Goal: Task Accomplishment & Management: Manage account settings

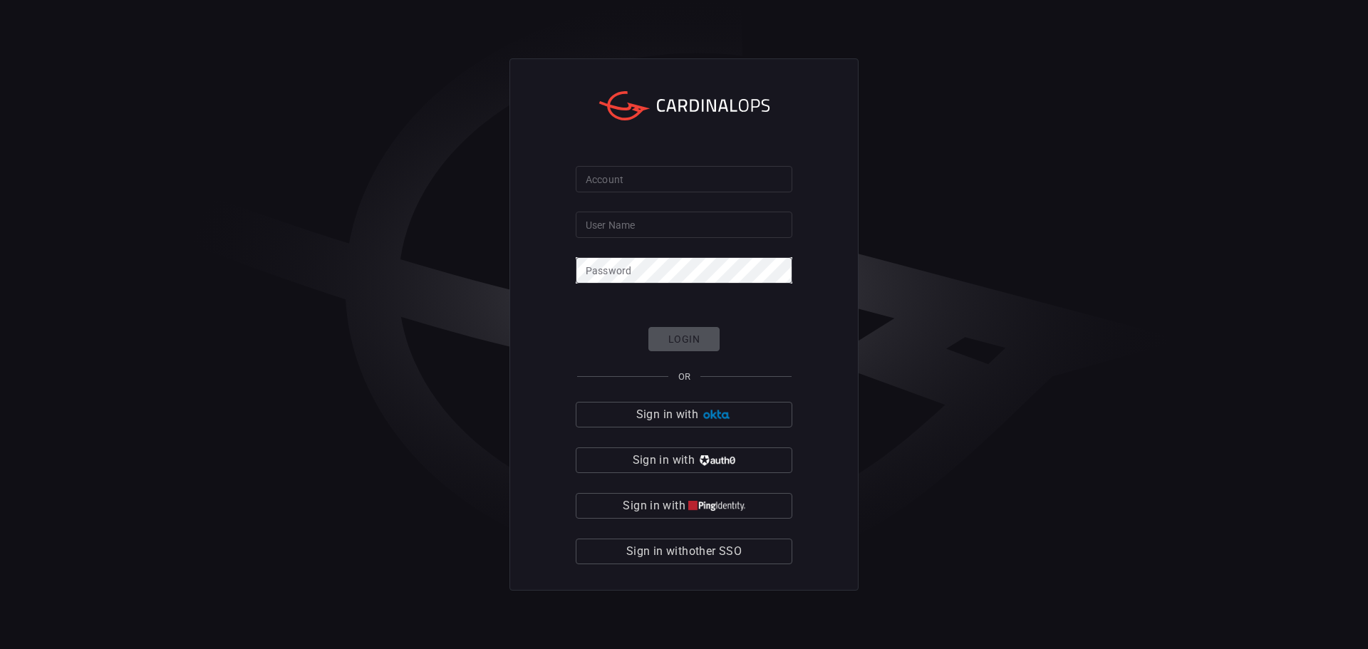
click at [707, 552] on span "Sign in with other SSO" at bounding box center [683, 551] width 115 height 20
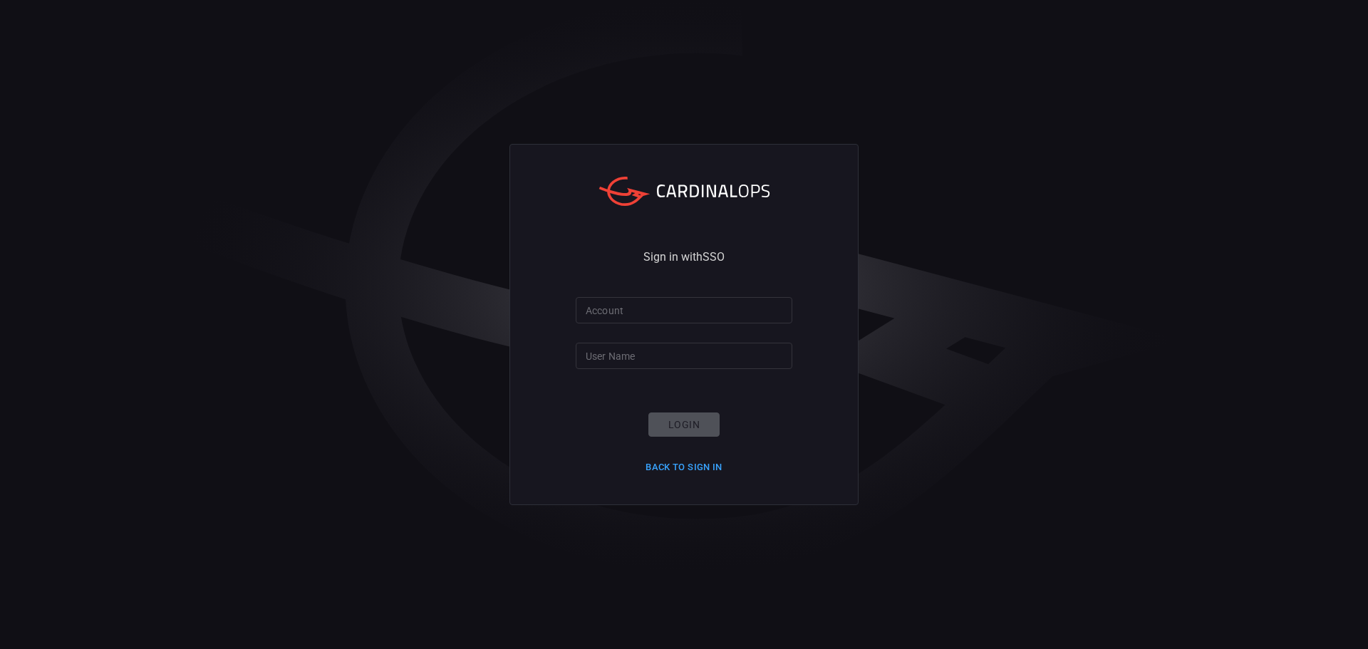
click at [664, 313] on input "Account" at bounding box center [684, 310] width 217 height 26
type input "ropesgray"
type input "[PERSON_NAME]."
click at [383, 202] on div "Sign in with SSO Account ropesgray Account User Name [PERSON_NAME]. User Name L…" at bounding box center [684, 324] width 1368 height 649
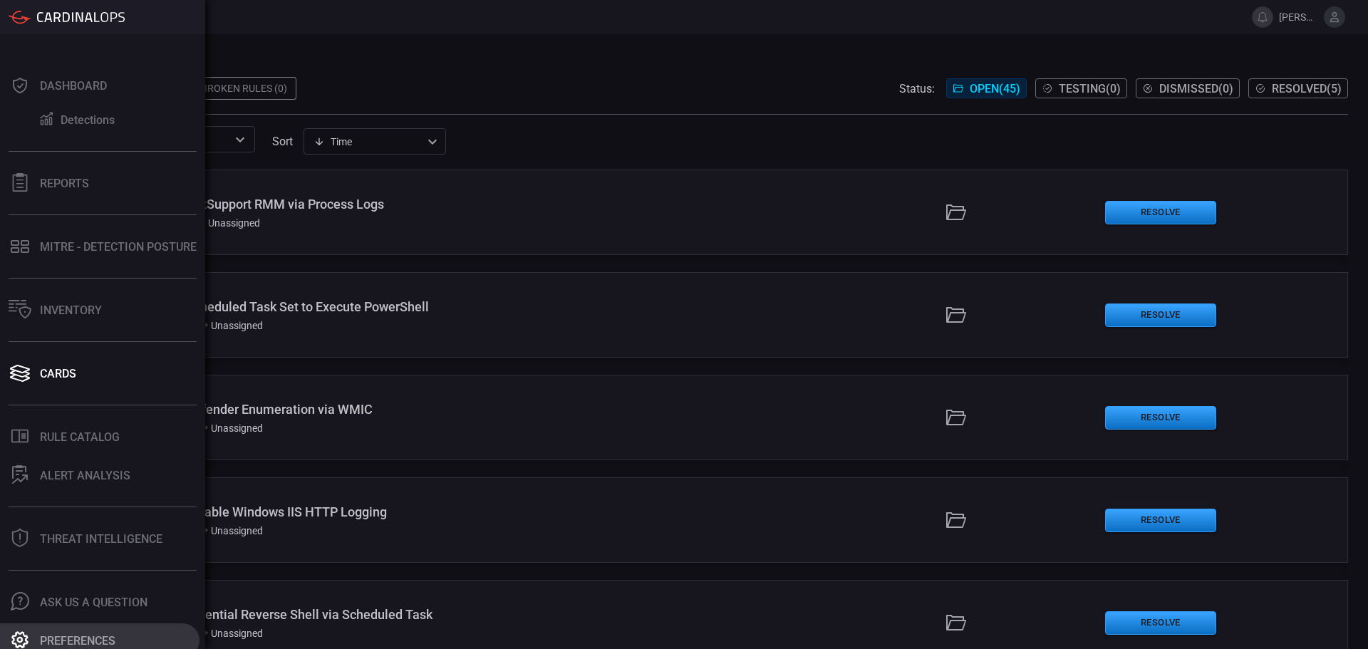
click at [17, 639] on icon at bounding box center [19, 639] width 17 height 17
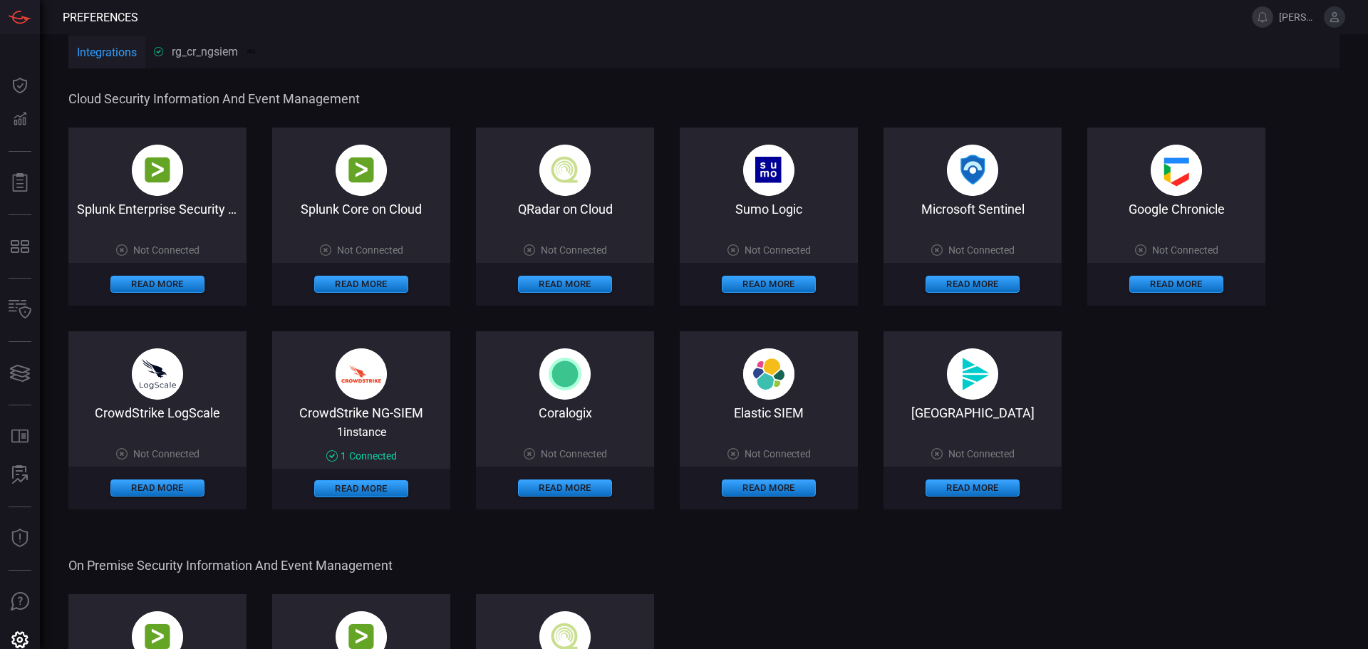
click at [198, 54] on div "rg_cr_ngsiem NG" at bounding box center [206, 52] width 104 height 14
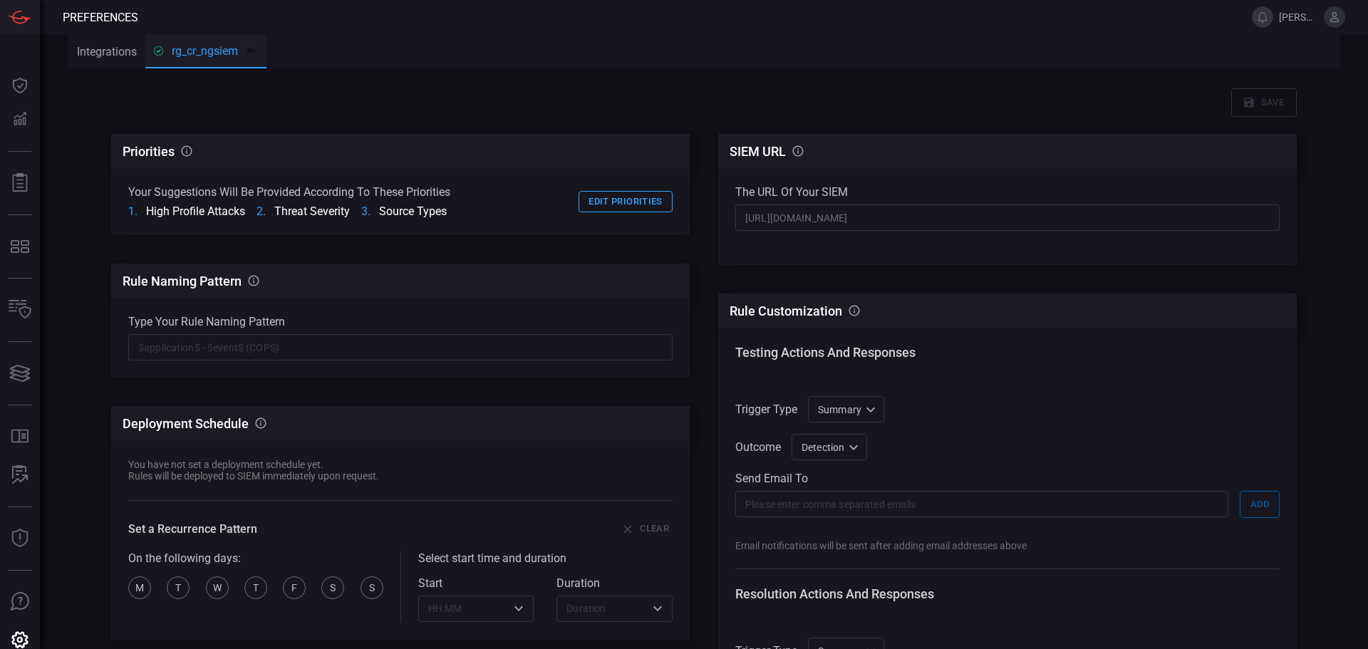
scroll to position [71, 0]
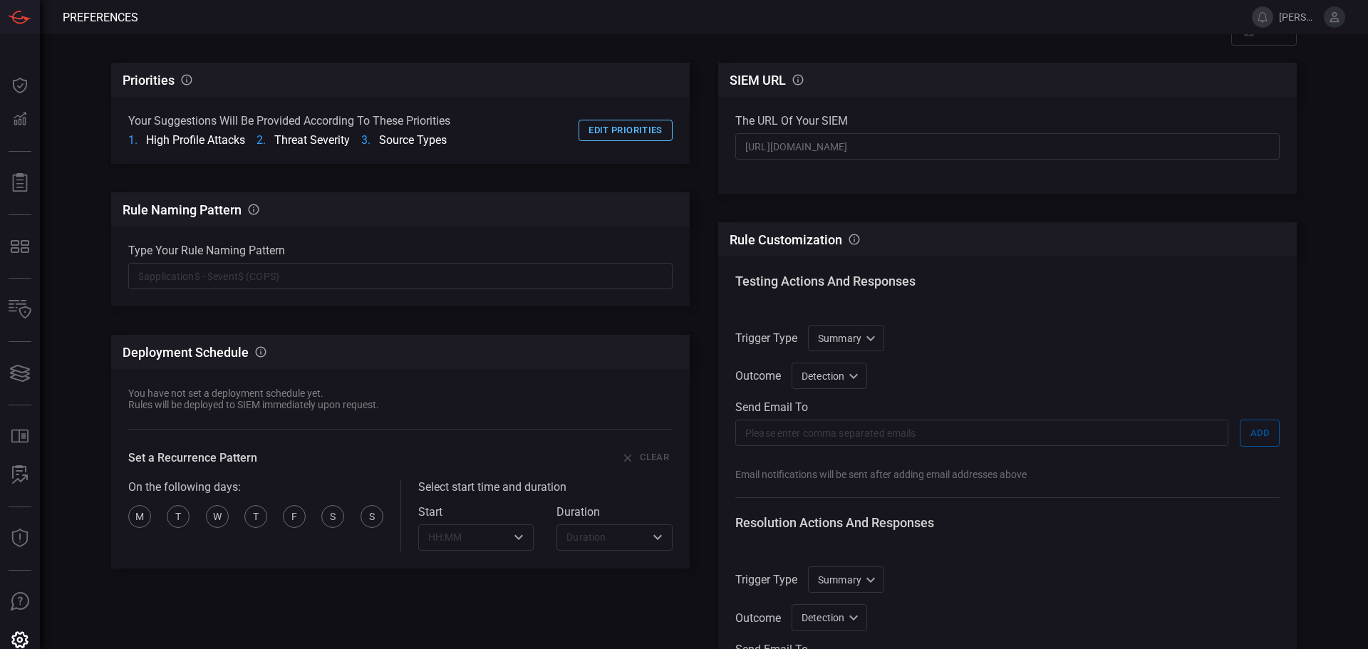
click at [593, 132] on button "Edit priorities" at bounding box center [625, 131] width 94 height 22
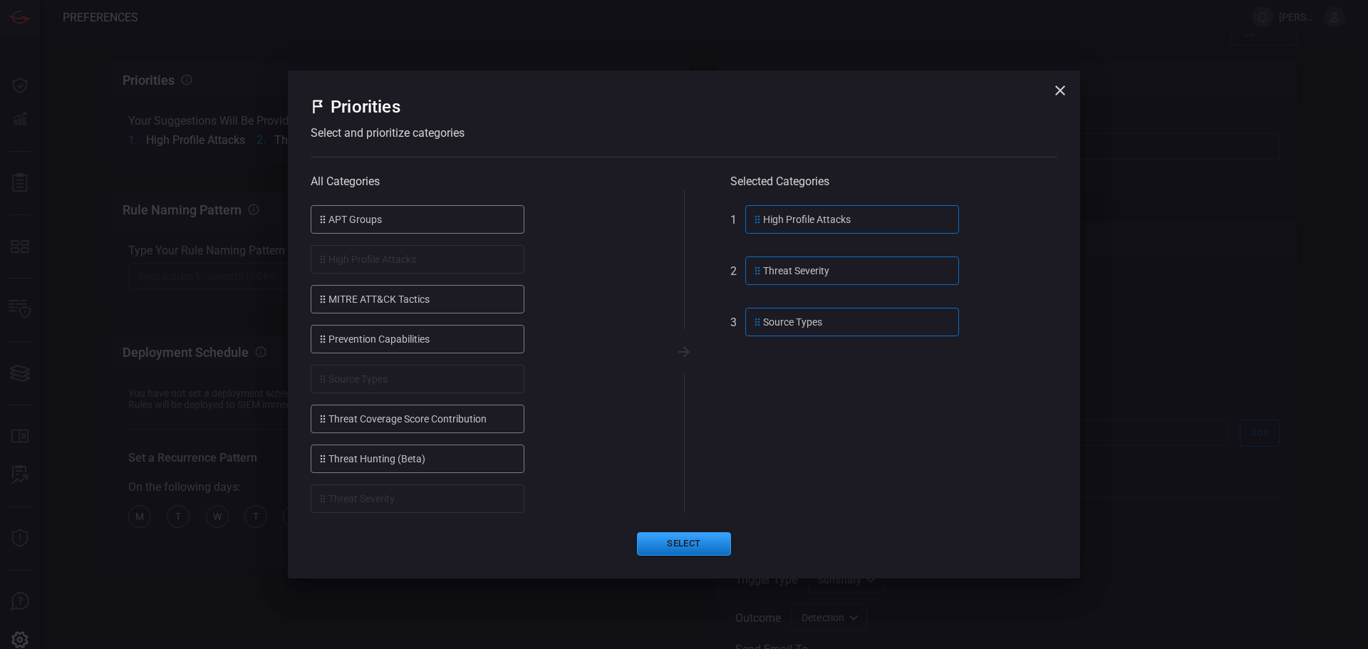
click at [426, 223] on div "APT Groups" at bounding box center [418, 219] width 214 height 28
click at [361, 225] on div "APT Groups" at bounding box center [418, 219] width 214 height 28
click at [339, 223] on div "APT Groups" at bounding box center [418, 219] width 214 height 28
click at [343, 349] on div "Prevention Capabilities" at bounding box center [418, 339] width 214 height 28
click at [343, 350] on div "Prevention Capabilities" at bounding box center [418, 339] width 214 height 28
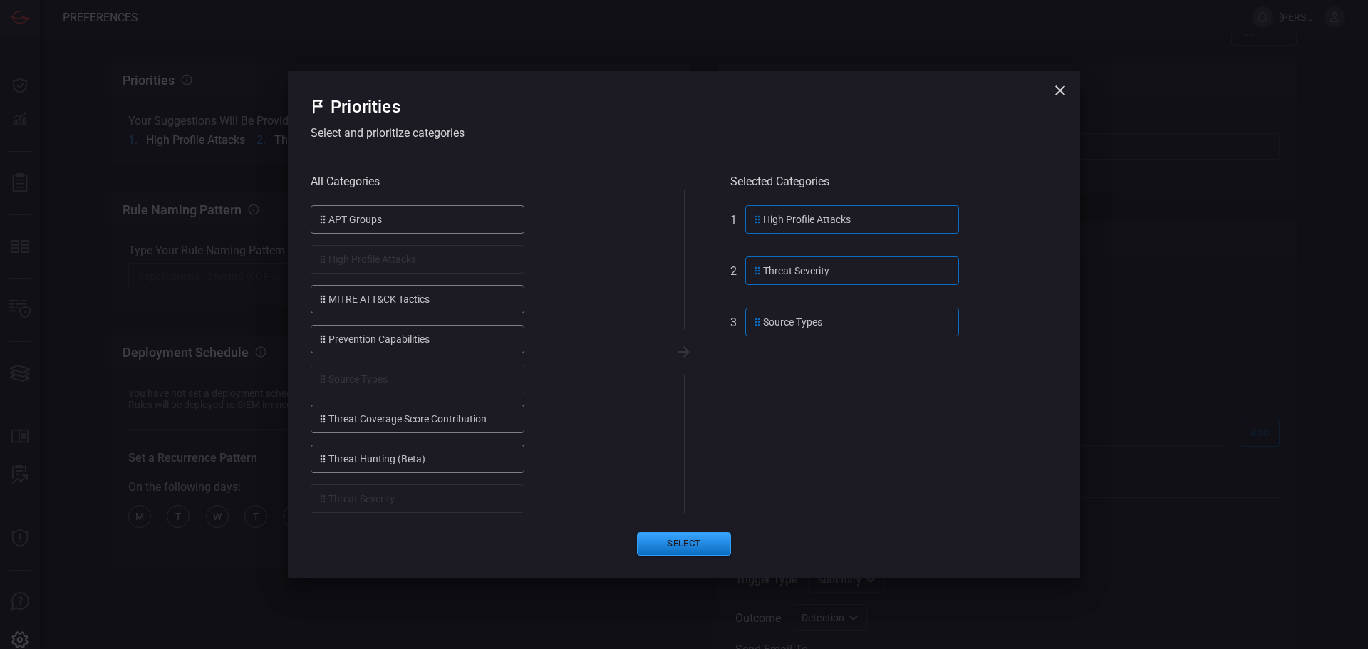
click at [343, 350] on div "Prevention Capabilities" at bounding box center [418, 339] width 214 height 28
click at [347, 217] on div "APT Groups" at bounding box center [418, 219] width 214 height 28
click at [341, 221] on div "APT Groups" at bounding box center [418, 219] width 214 height 28
click at [792, 216] on div "High Profile Attacks" at bounding box center [852, 219] width 214 height 28
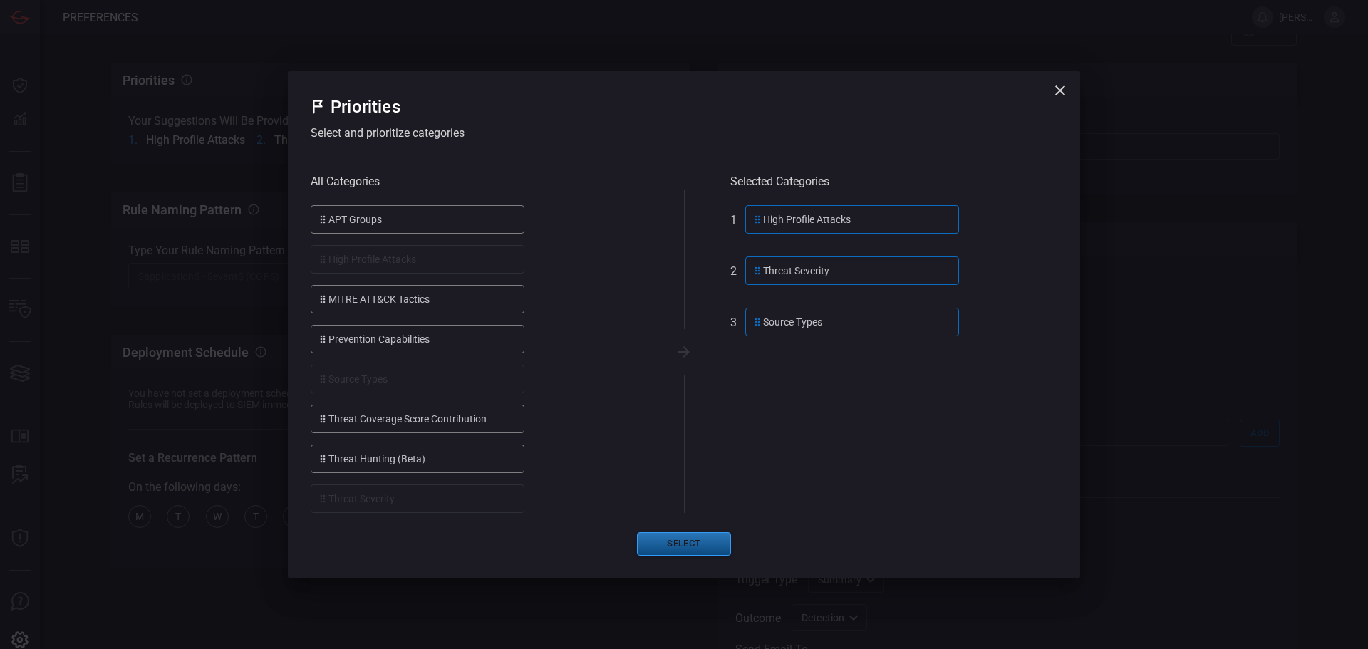
click at [694, 542] on button "Select" at bounding box center [684, 544] width 94 height 24
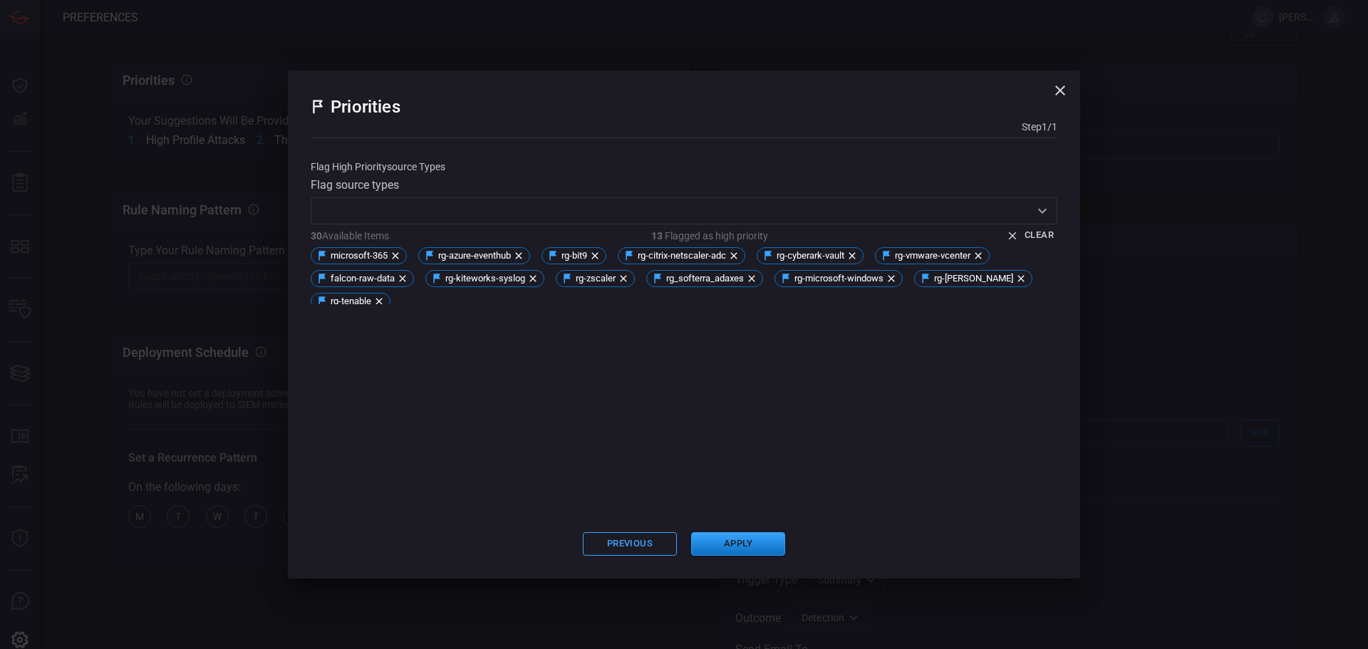
scroll to position [11, 0]
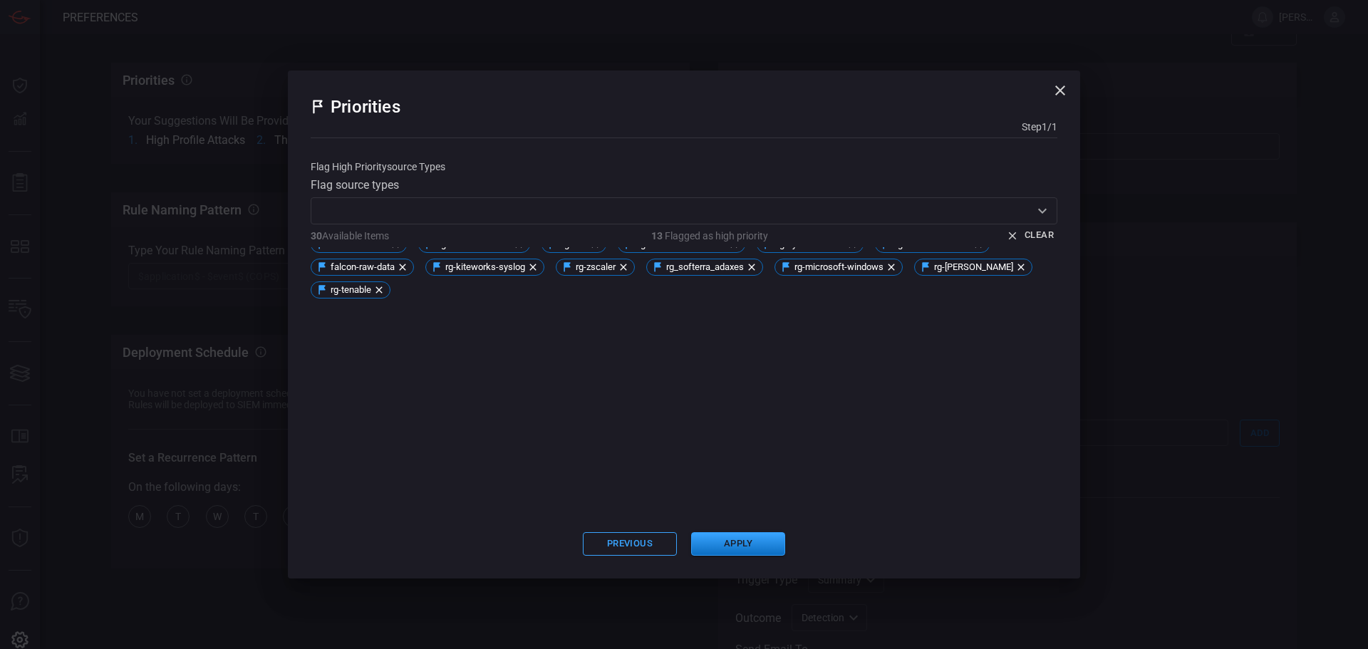
click at [1058, 92] on icon "button" at bounding box center [1060, 90] width 10 height 10
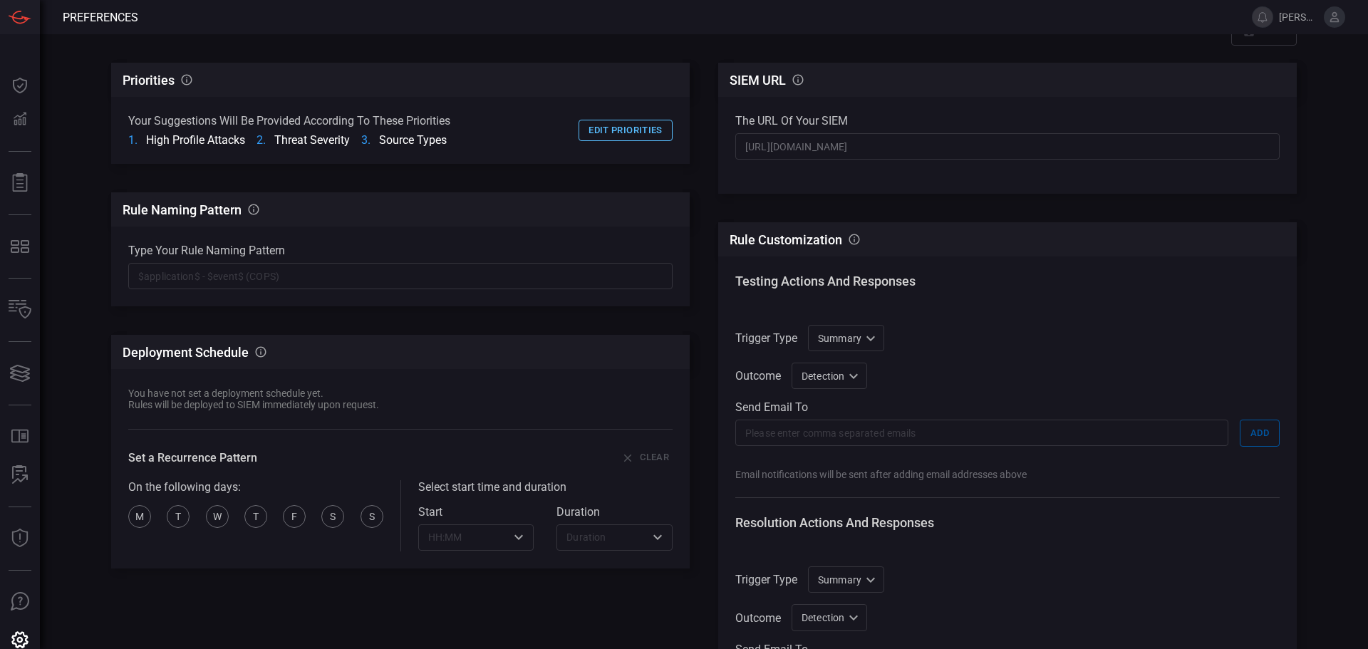
click at [608, 134] on button "Edit priorities" at bounding box center [625, 131] width 94 height 22
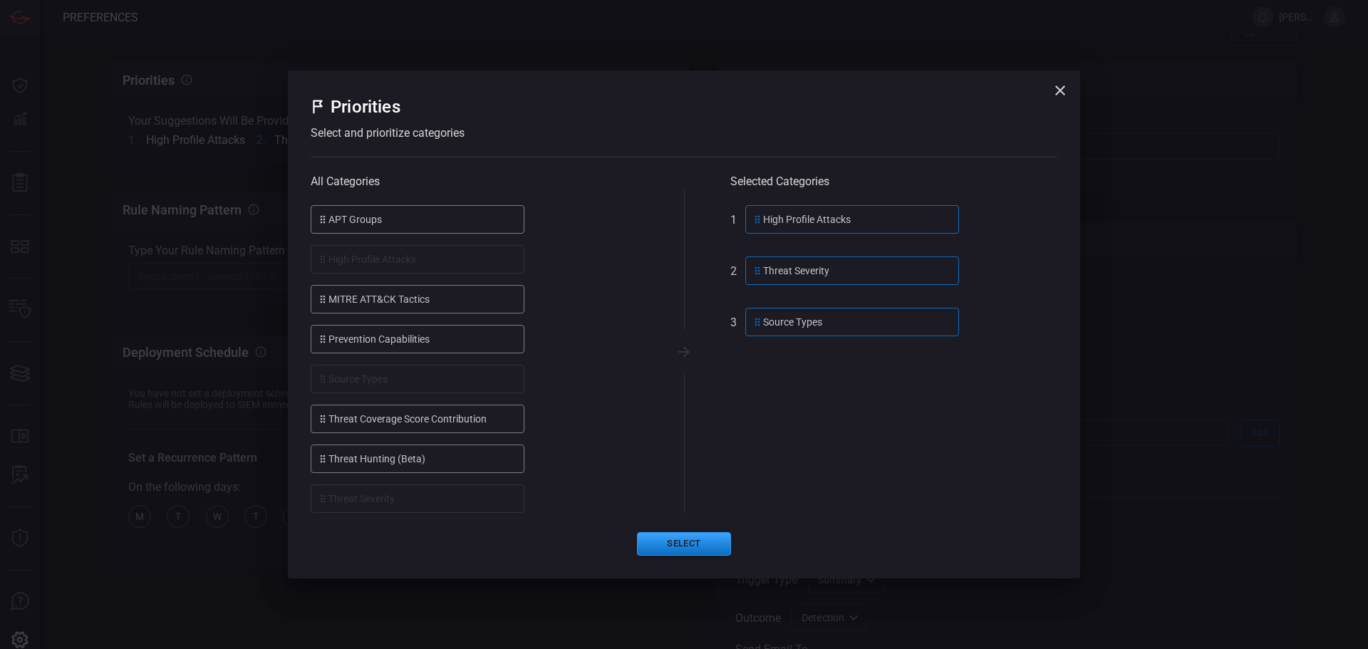
click at [814, 224] on div "High Profile Attacks" at bounding box center [852, 219] width 214 height 28
click at [799, 278] on div "Threat Severity" at bounding box center [852, 270] width 214 height 28
click at [674, 551] on button "Select" at bounding box center [684, 544] width 94 height 24
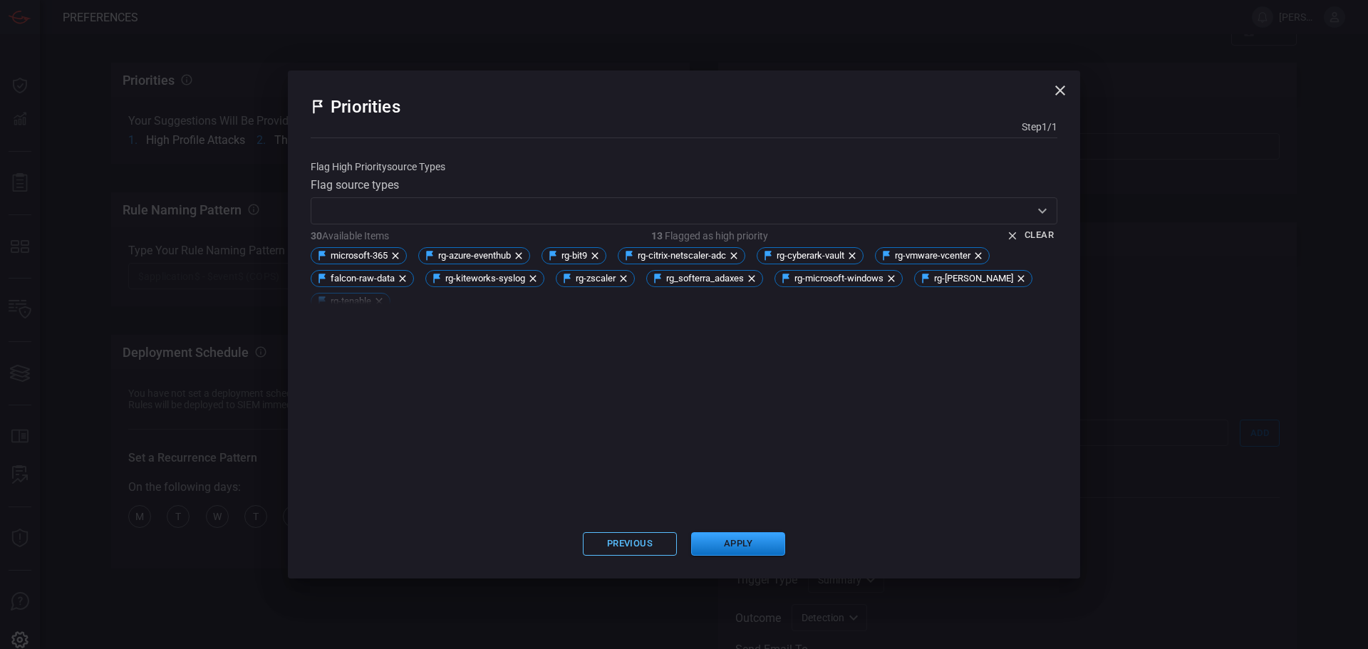
click at [629, 540] on button "Previous" at bounding box center [630, 544] width 94 height 24
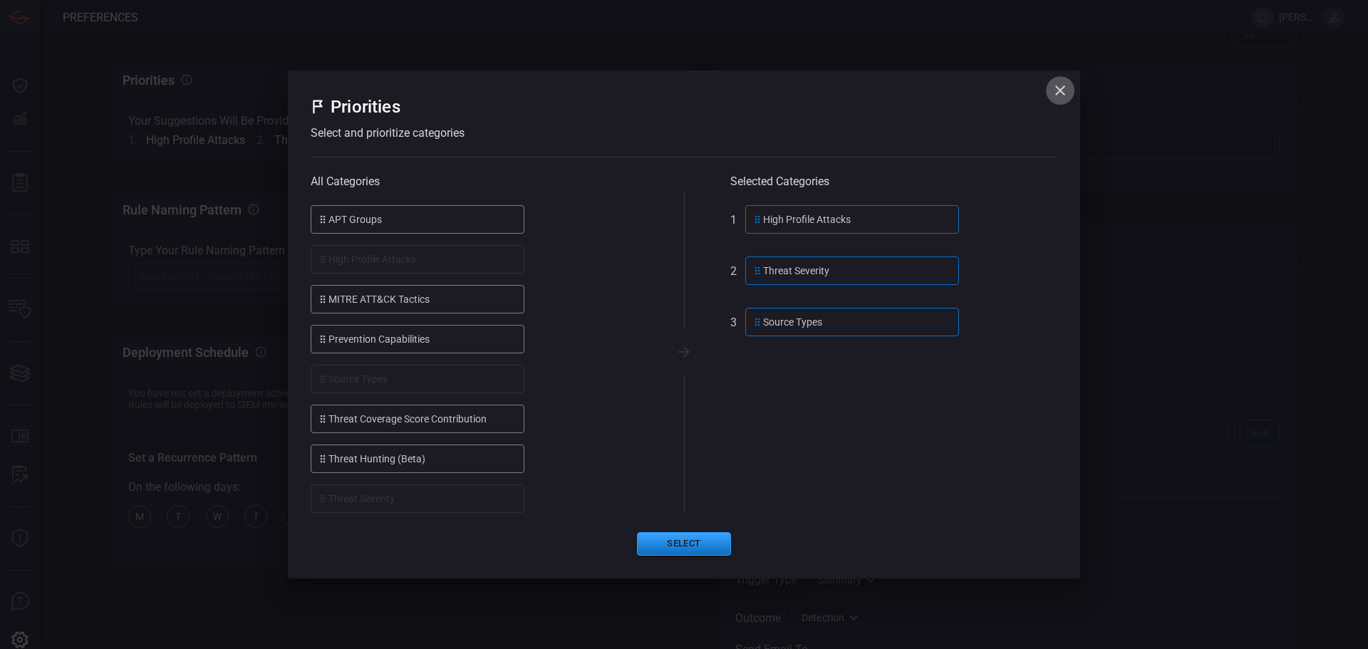
click at [1062, 88] on icon "button" at bounding box center [1060, 90] width 10 height 10
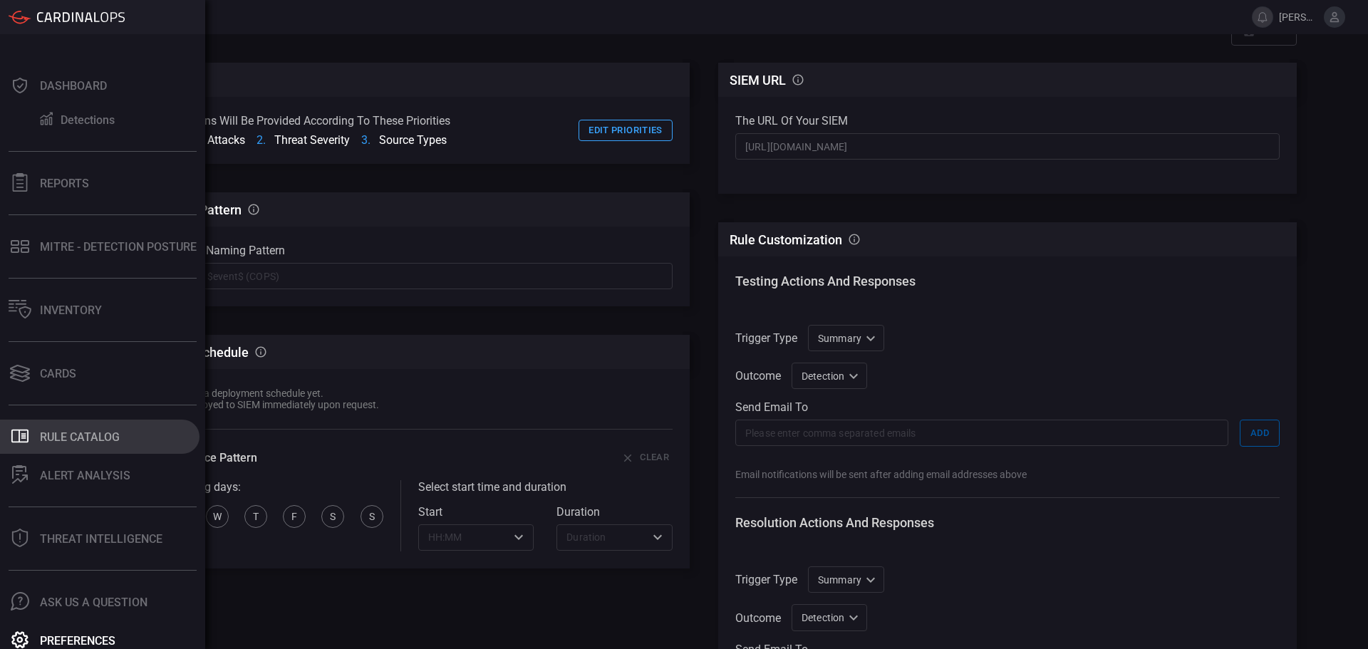
click at [56, 437] on div "Rule Catalog" at bounding box center [80, 437] width 80 height 14
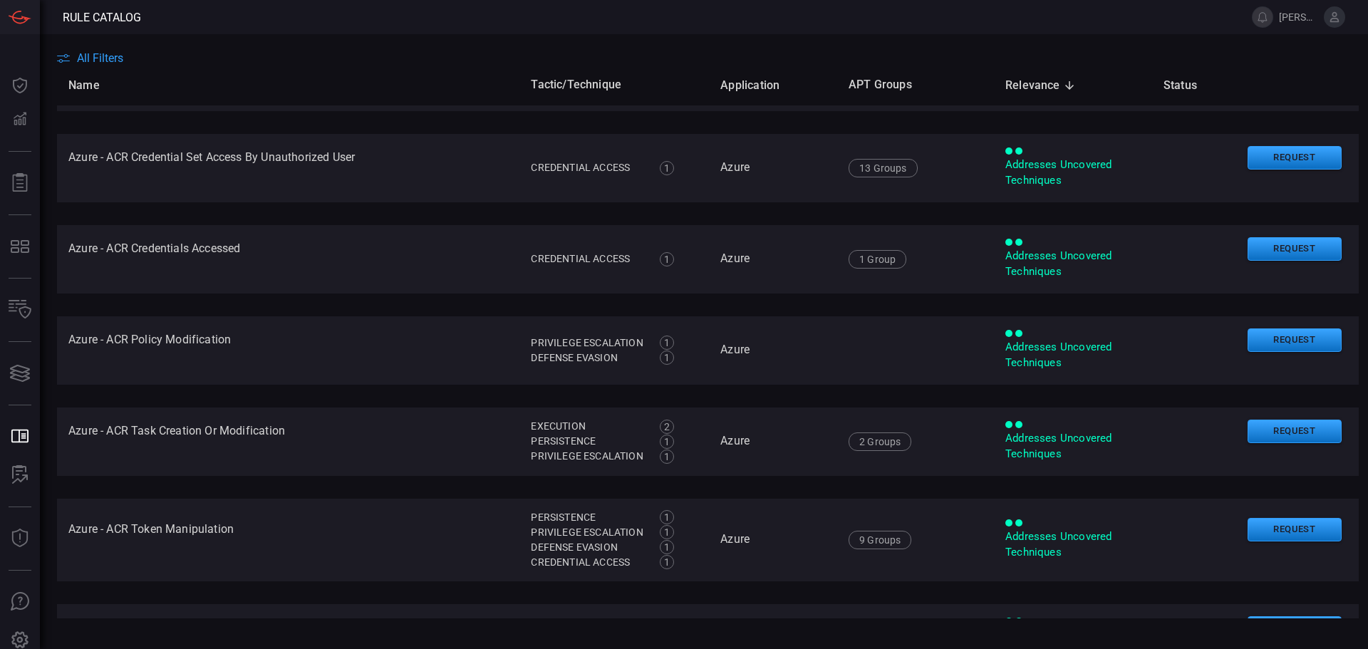
scroll to position [285, 0]
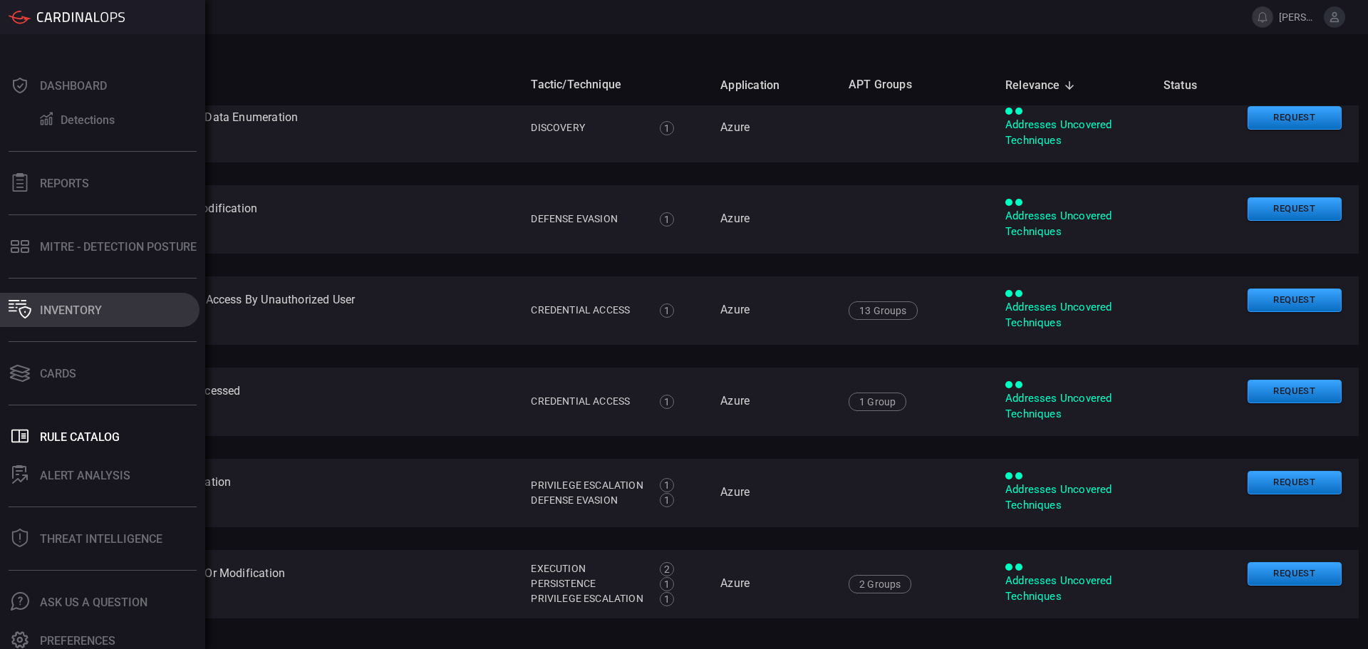
click at [68, 316] on div "Inventory" at bounding box center [71, 310] width 62 height 14
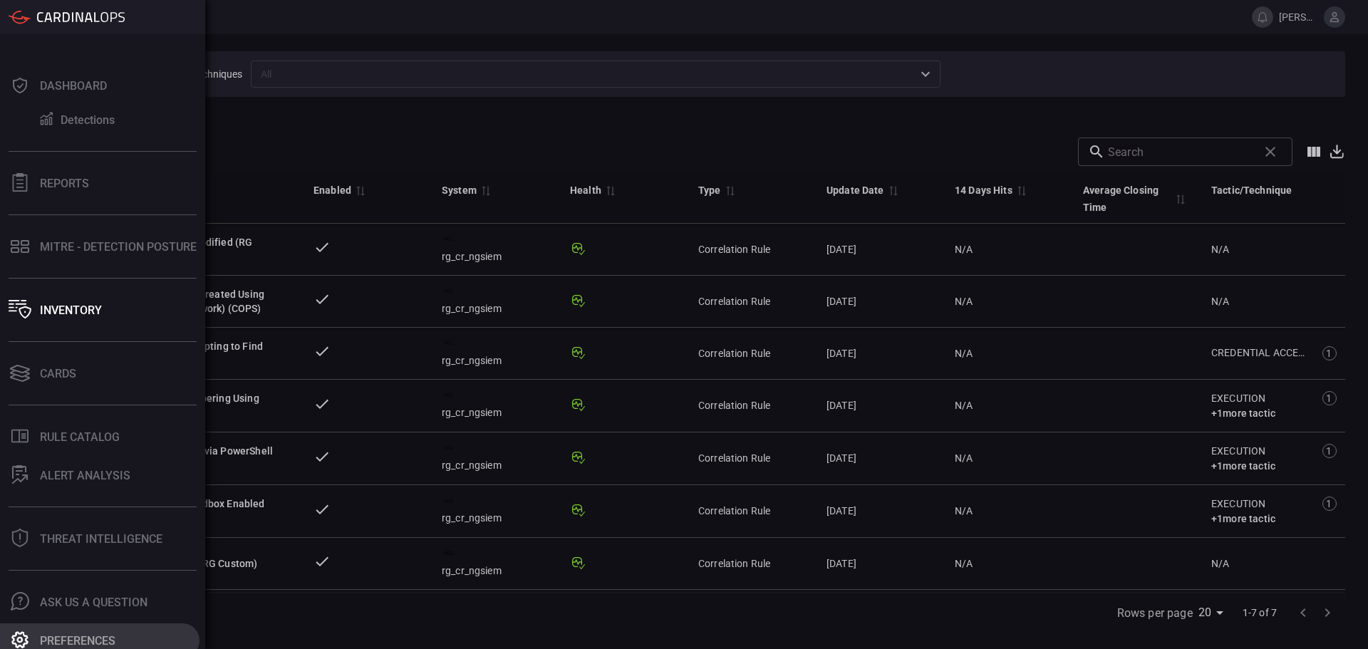
click at [90, 633] on button "Preferences" at bounding box center [99, 640] width 199 height 34
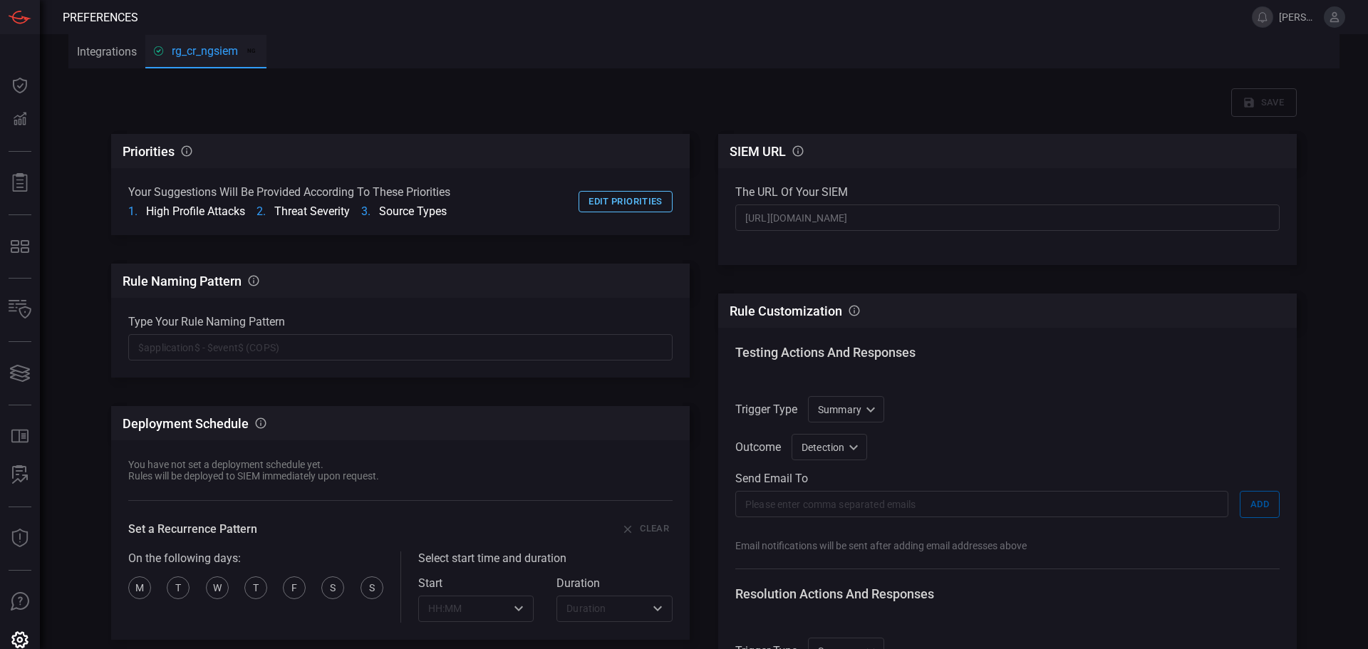
click at [595, 200] on button "Edit priorities" at bounding box center [625, 202] width 94 height 22
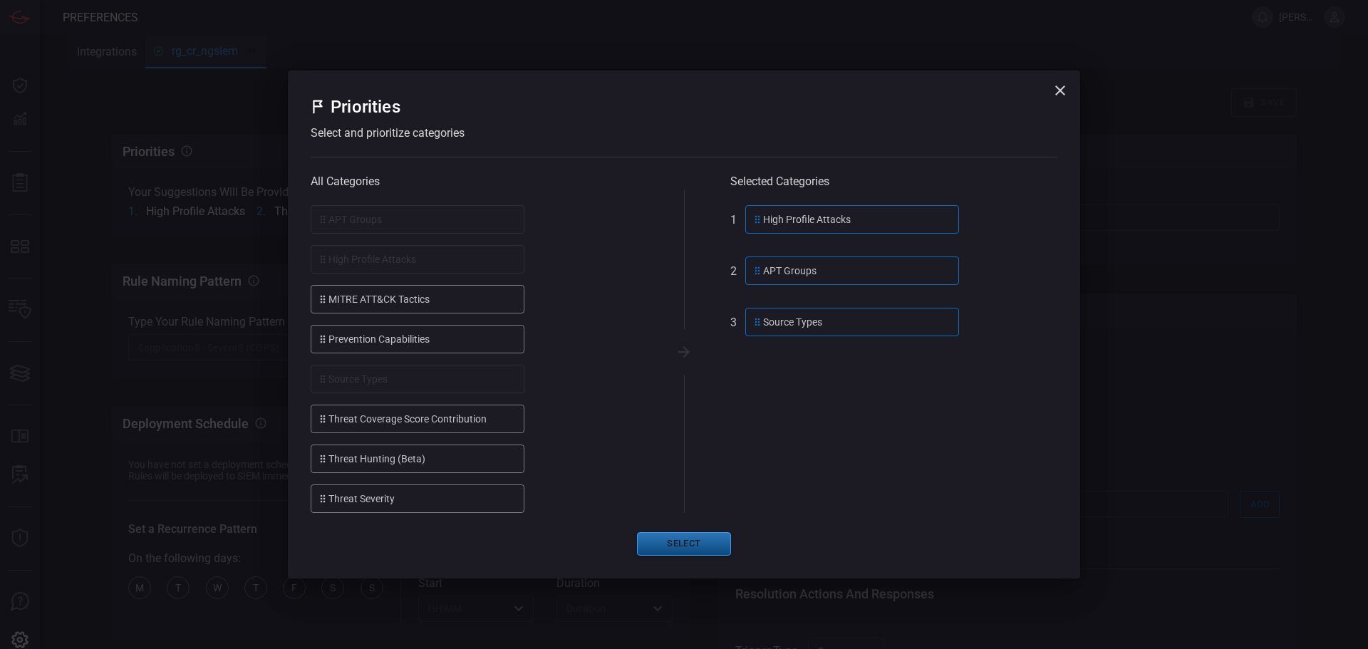
click at [682, 548] on button "Select" at bounding box center [684, 544] width 94 height 24
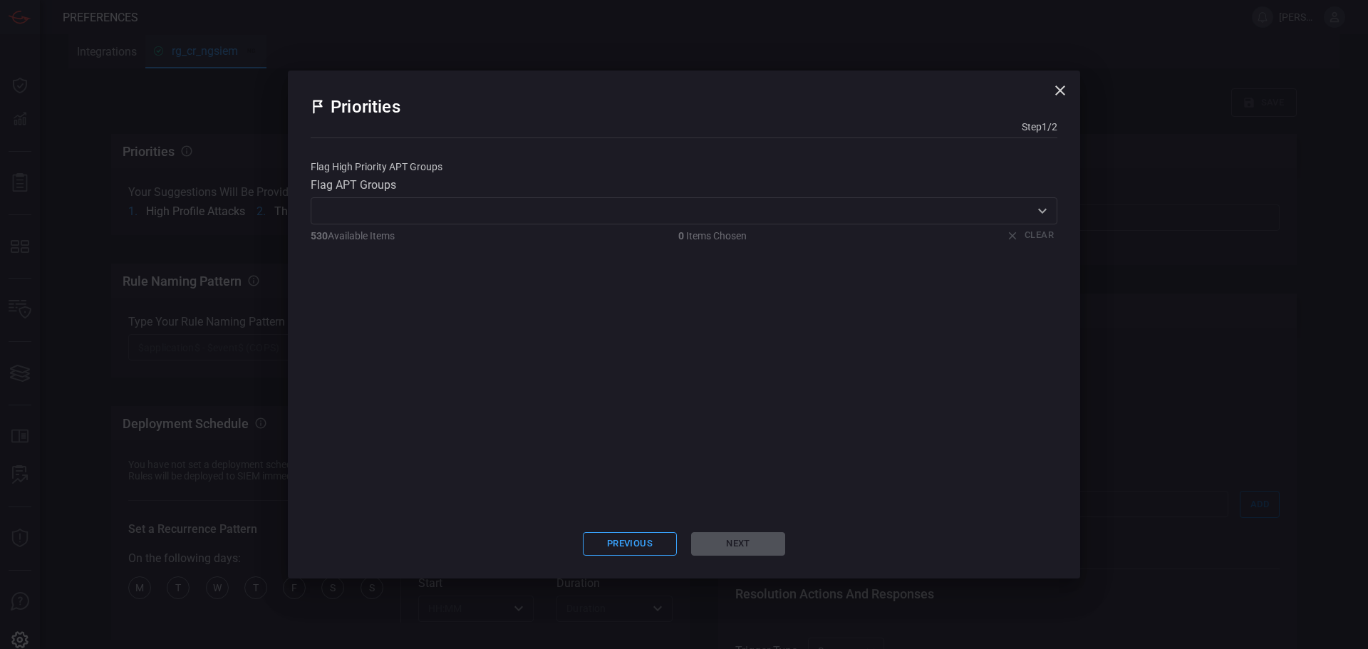
click at [984, 215] on input "text" at bounding box center [672, 211] width 714 height 18
click at [390, 212] on input "text" at bounding box center [672, 211] width 714 height 18
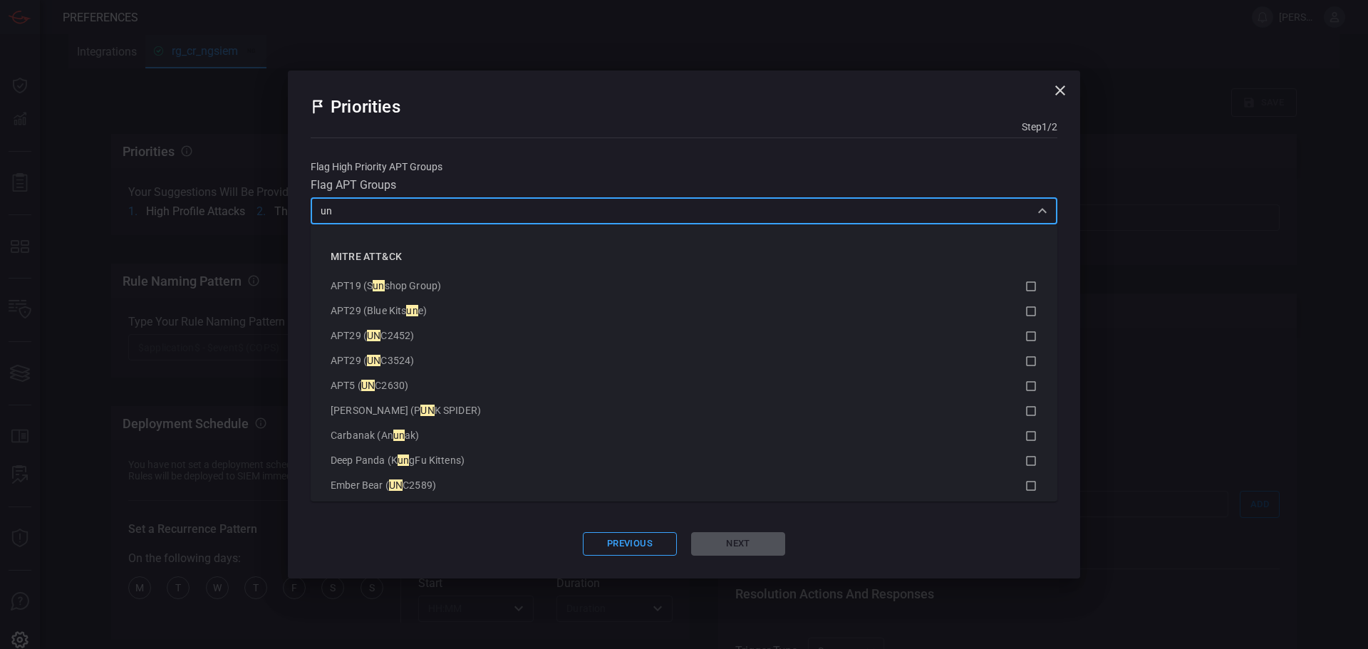
type input "u"
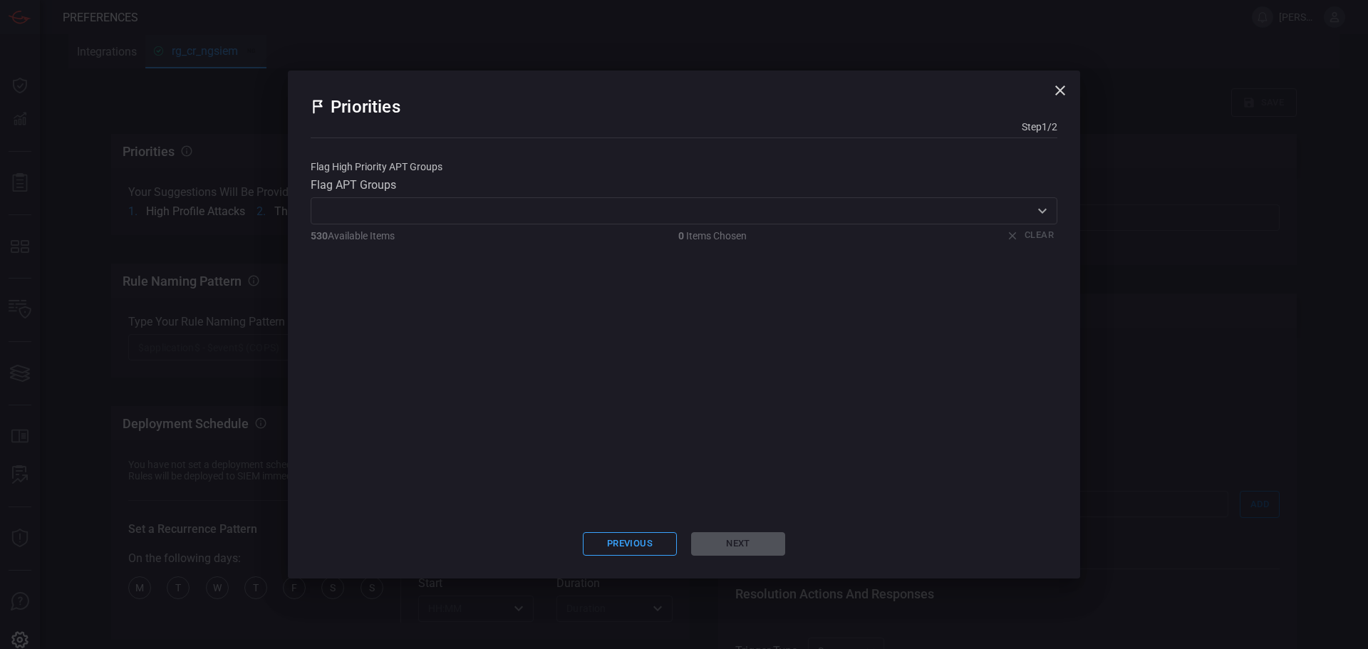
click at [368, 214] on input "text" at bounding box center [672, 211] width 714 height 18
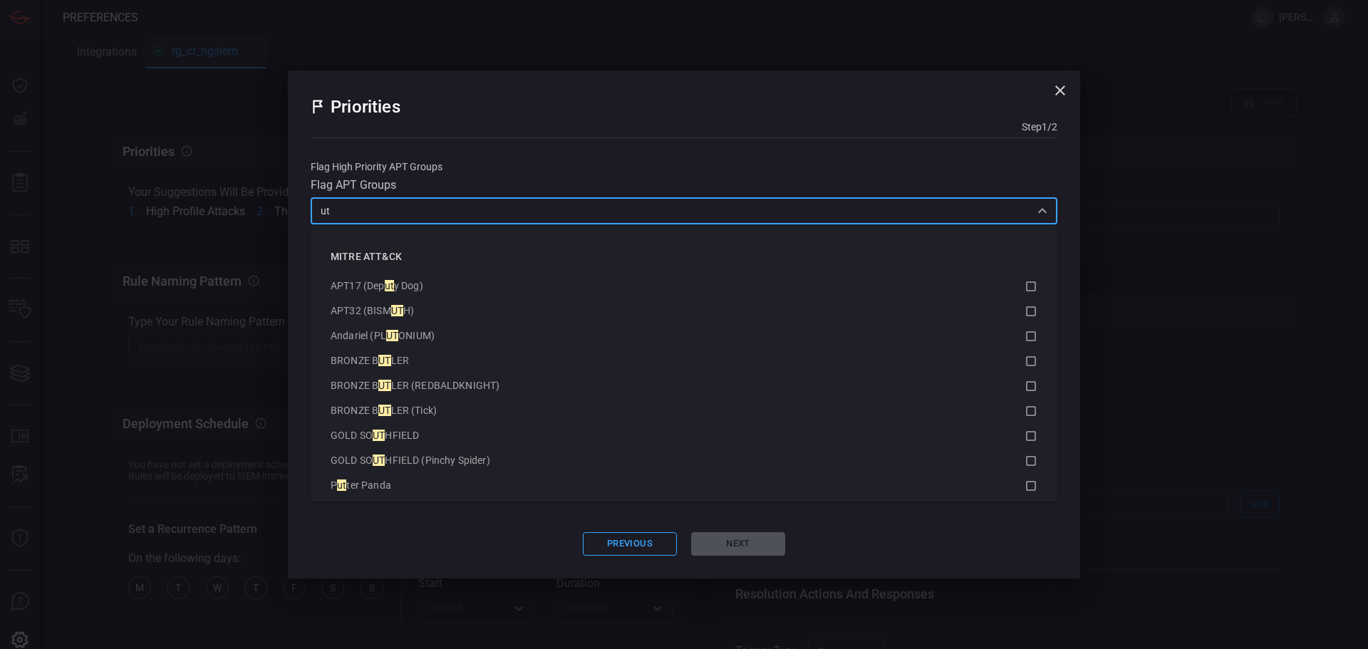
type input "u"
type input "r"
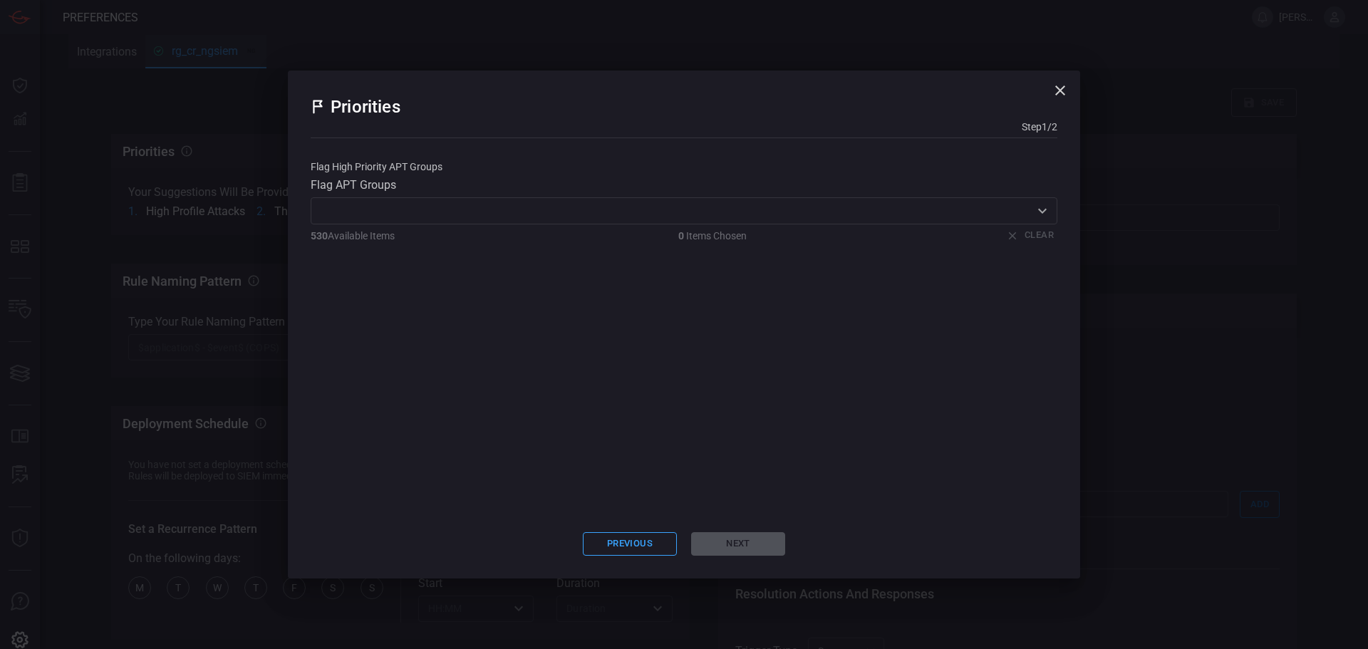
click at [375, 207] on input "text" at bounding box center [672, 211] width 714 height 18
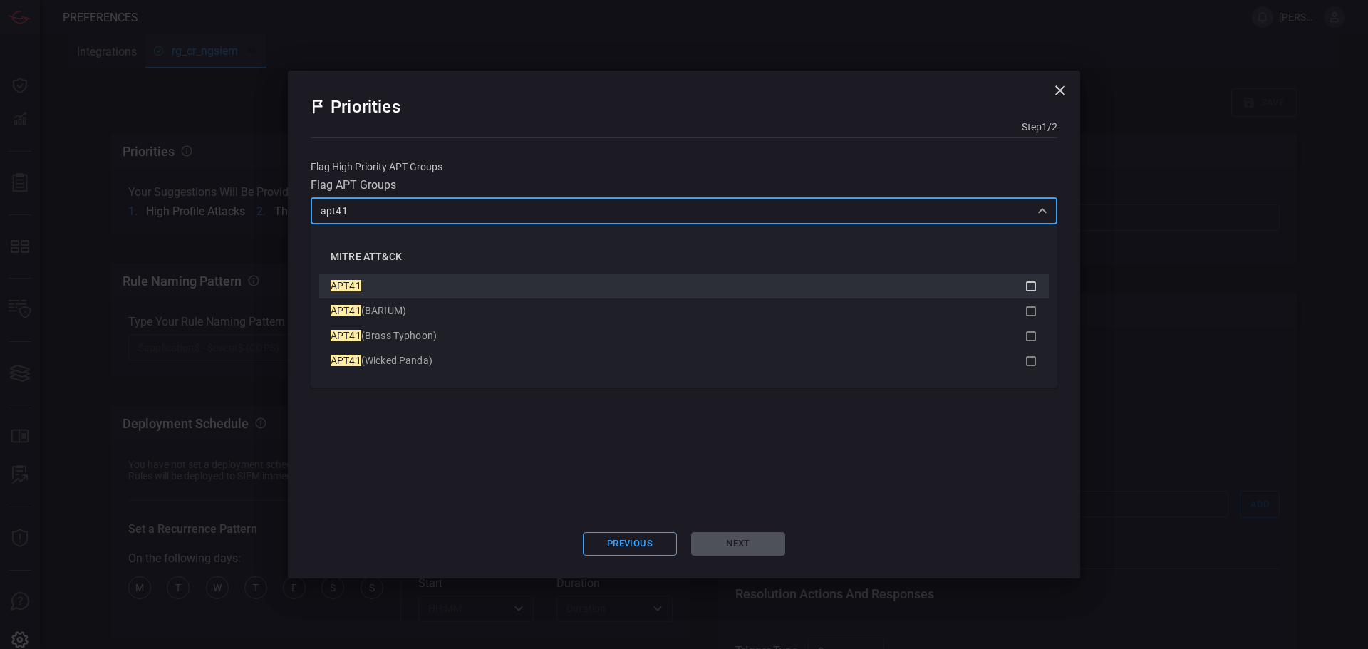
click at [1028, 281] on icon at bounding box center [1031, 286] width 10 height 10
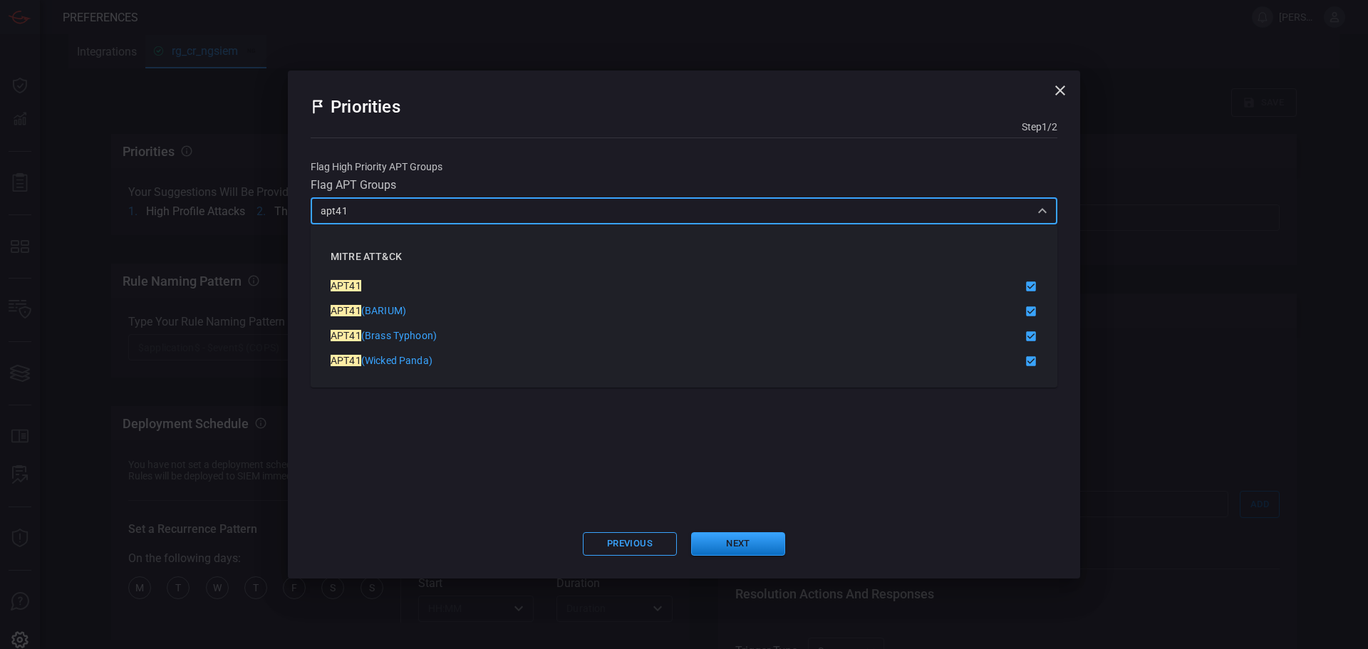
type input "apt41"
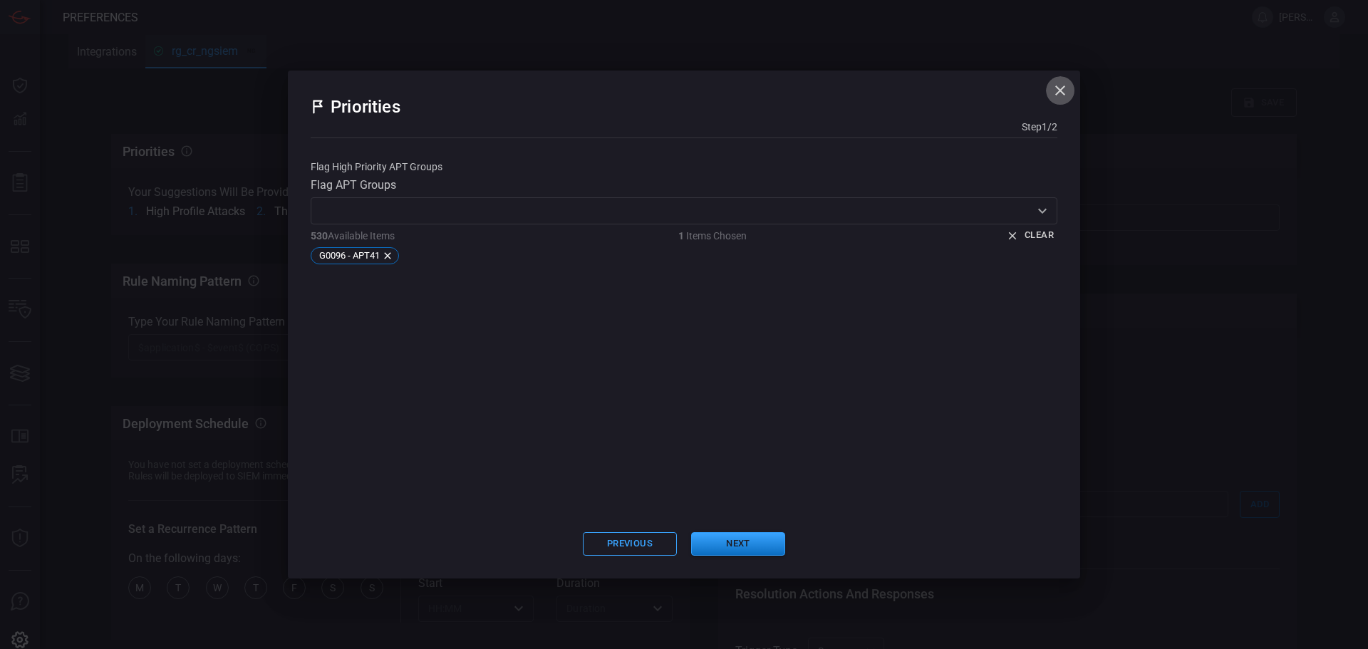
click at [1060, 87] on icon "button" at bounding box center [1059, 90] width 17 height 17
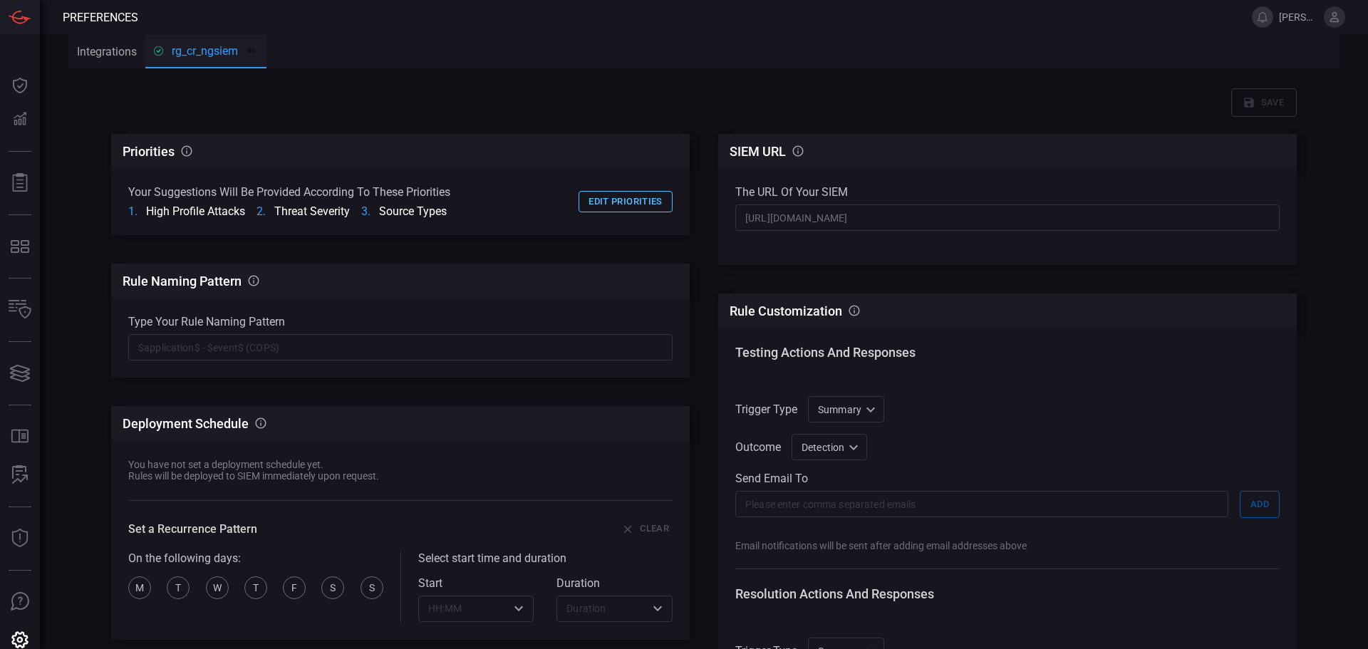
click at [638, 202] on button "Edit priorities" at bounding box center [625, 202] width 94 height 22
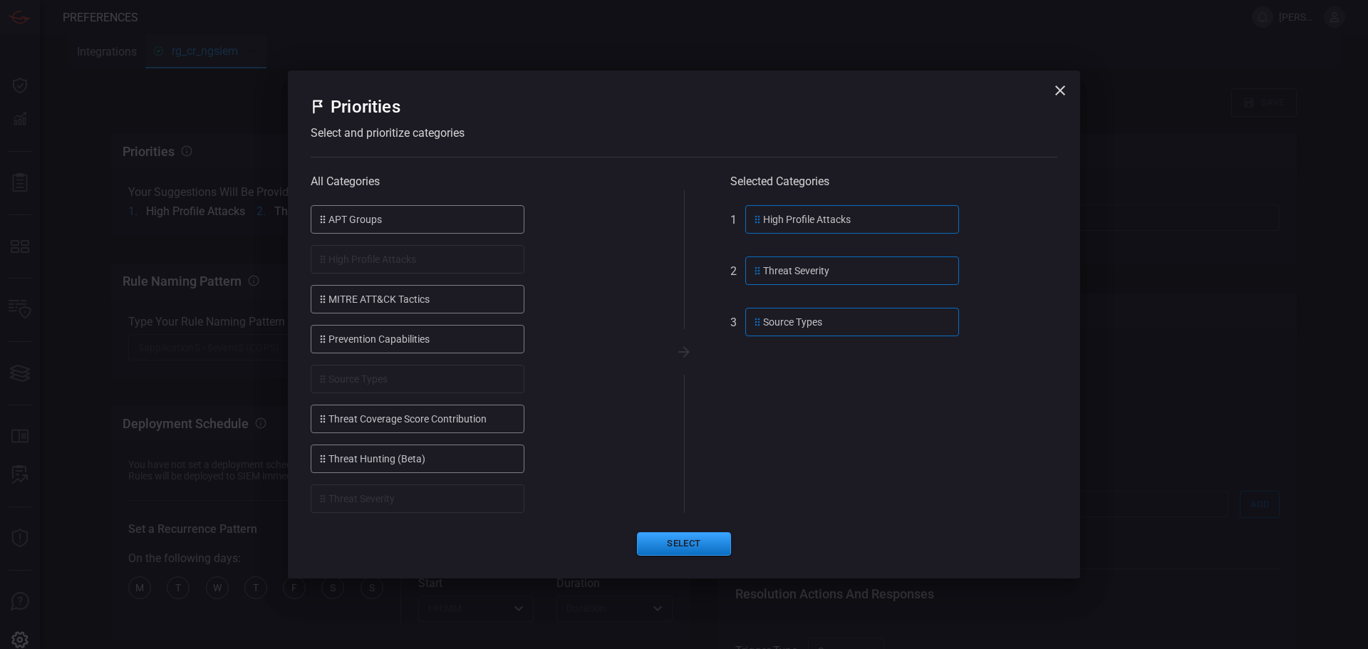
click at [1053, 95] on icon "button" at bounding box center [1059, 90] width 17 height 17
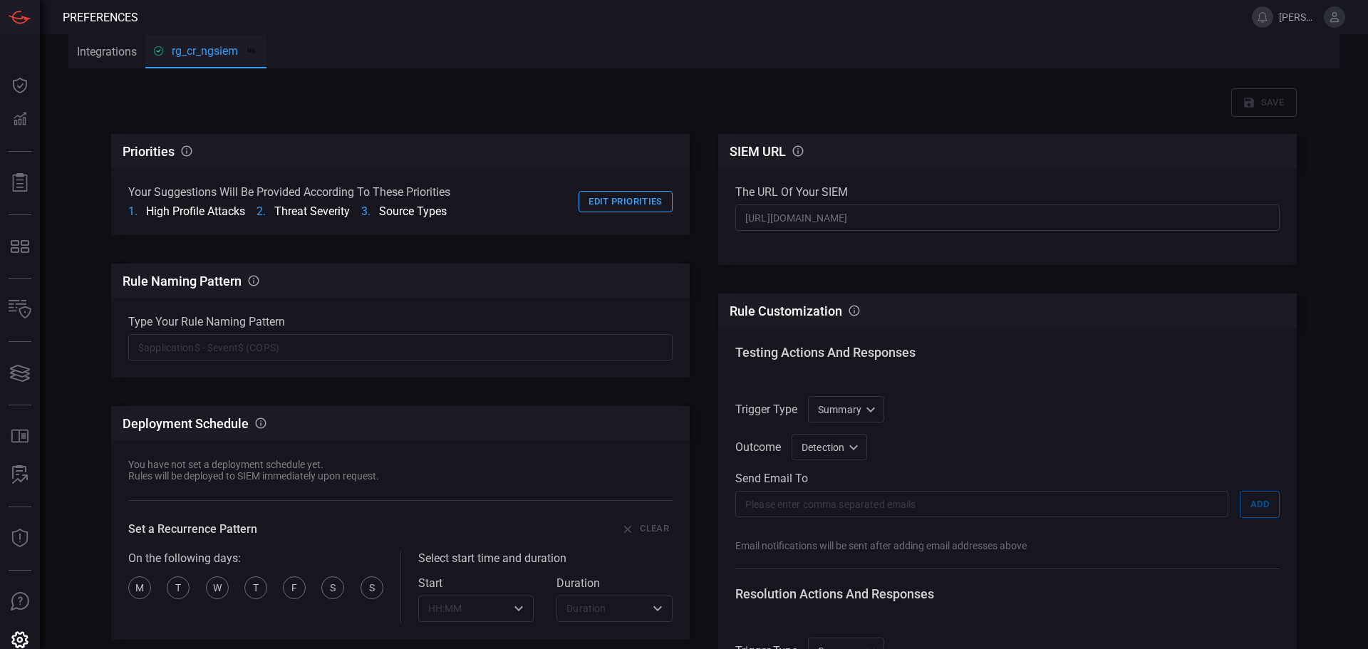
scroll to position [142, 0]
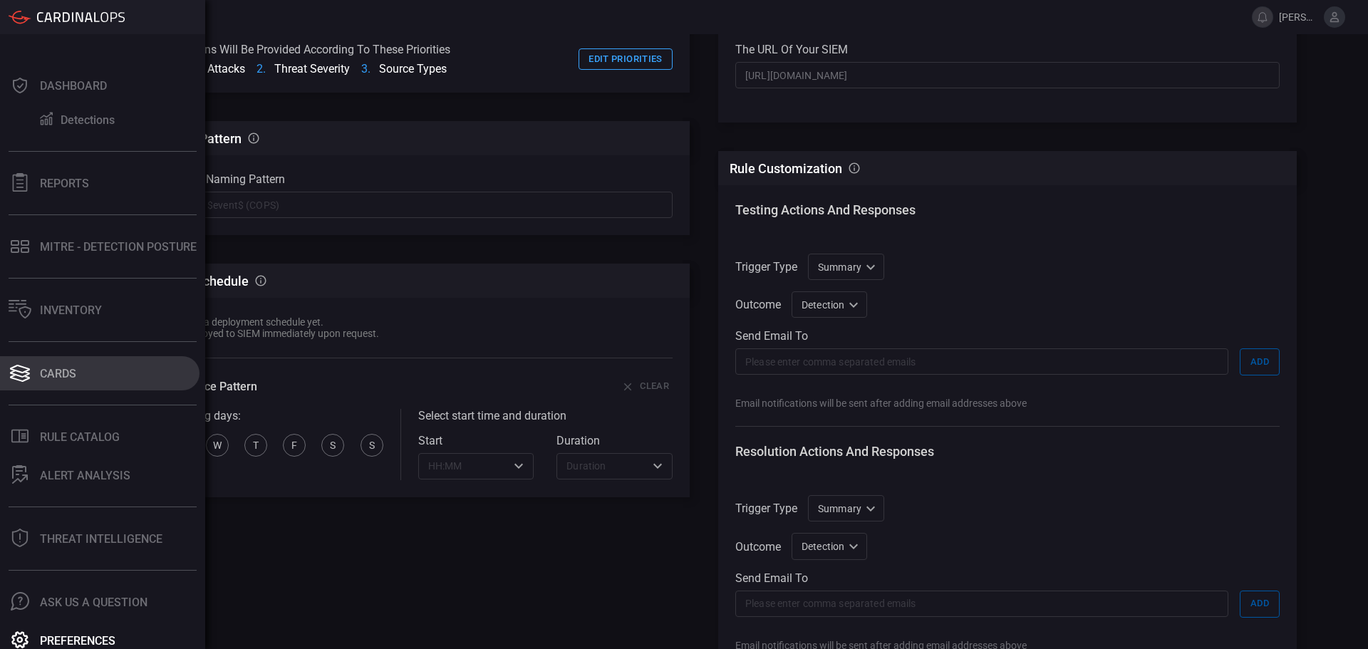
click at [83, 373] on button "Cards" at bounding box center [99, 373] width 199 height 34
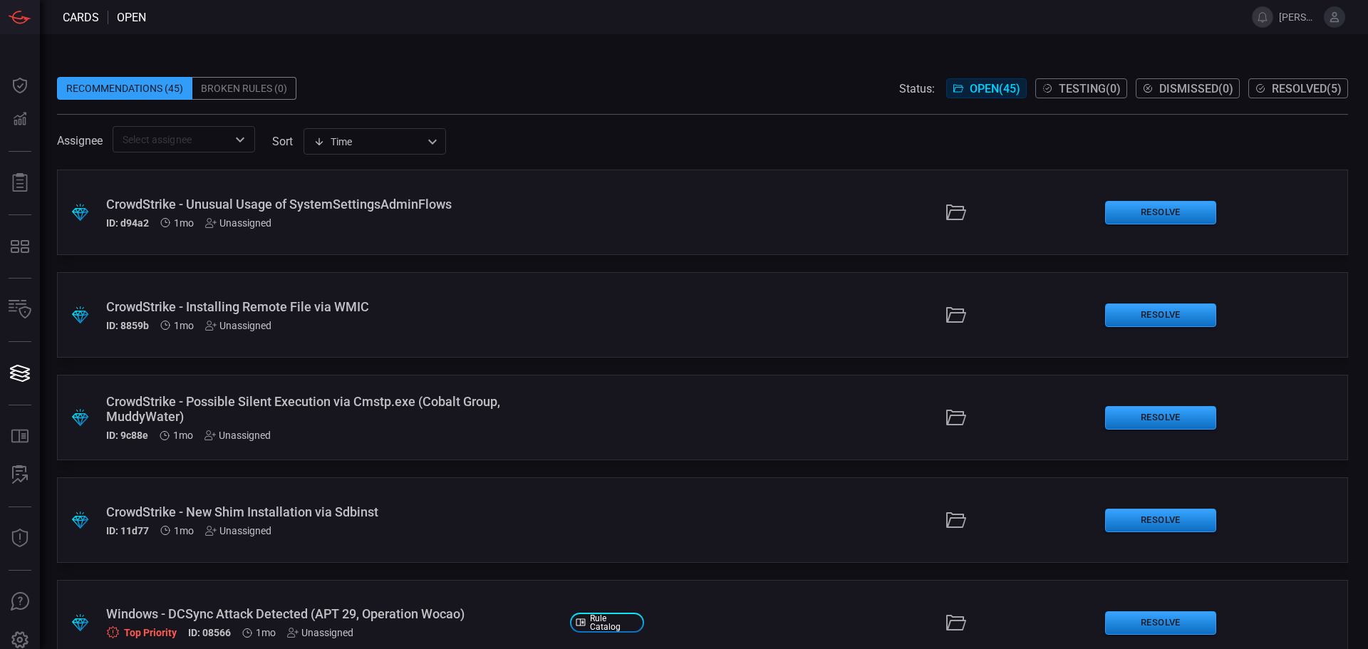
scroll to position [2636, 0]
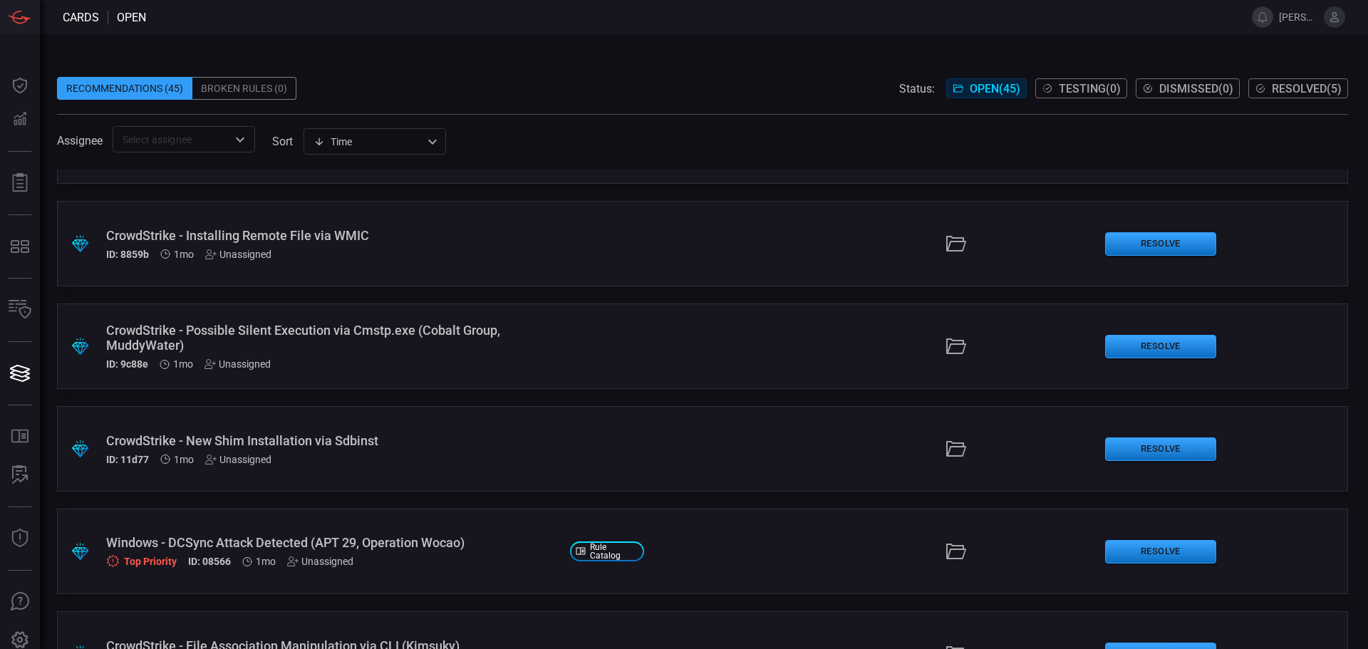
click at [346, 551] on div "Windows - DCSync Attack Detected (APT 29, Operation Wocao) Top Priority ID: 085…" at bounding box center [332, 551] width 452 height 33
